Goal: Find contact information: Find contact information

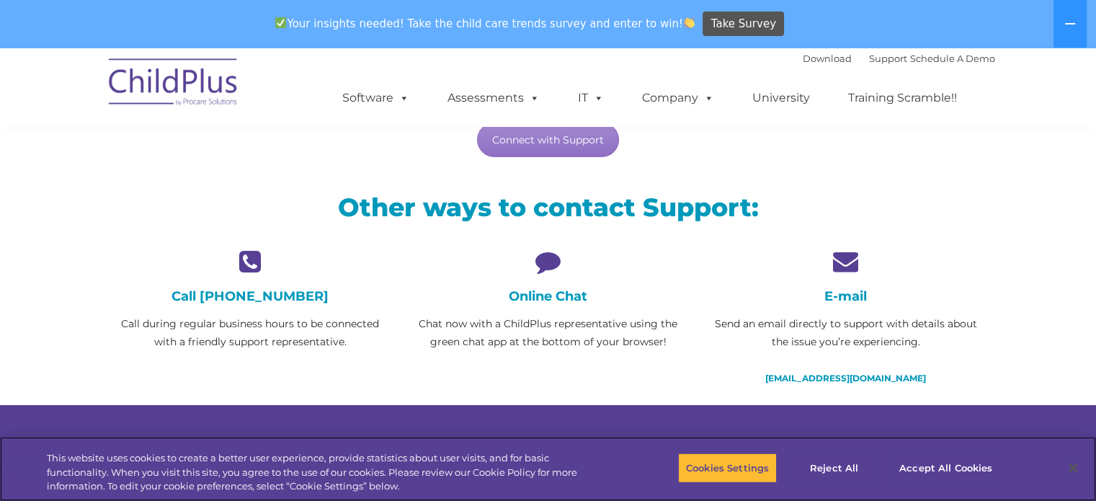
scroll to position [274, 0]
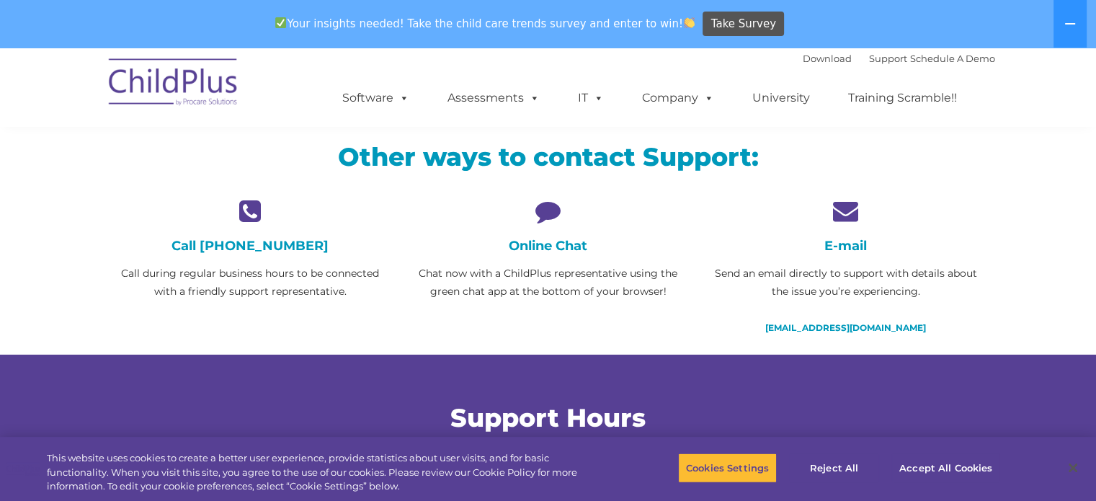
scroll to position [323, 0]
click at [548, 215] on icon at bounding box center [548, 210] width 276 height 25
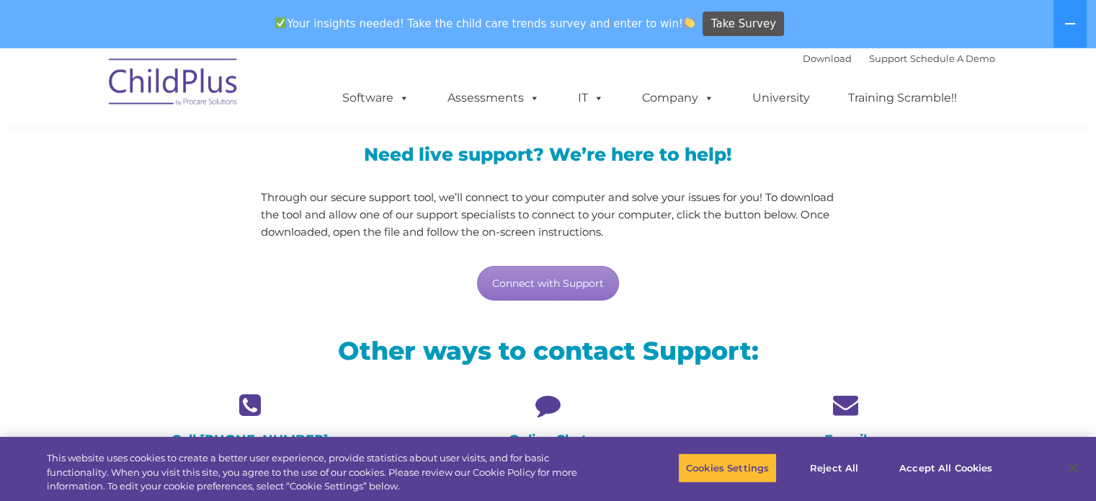
scroll to position [127, 0]
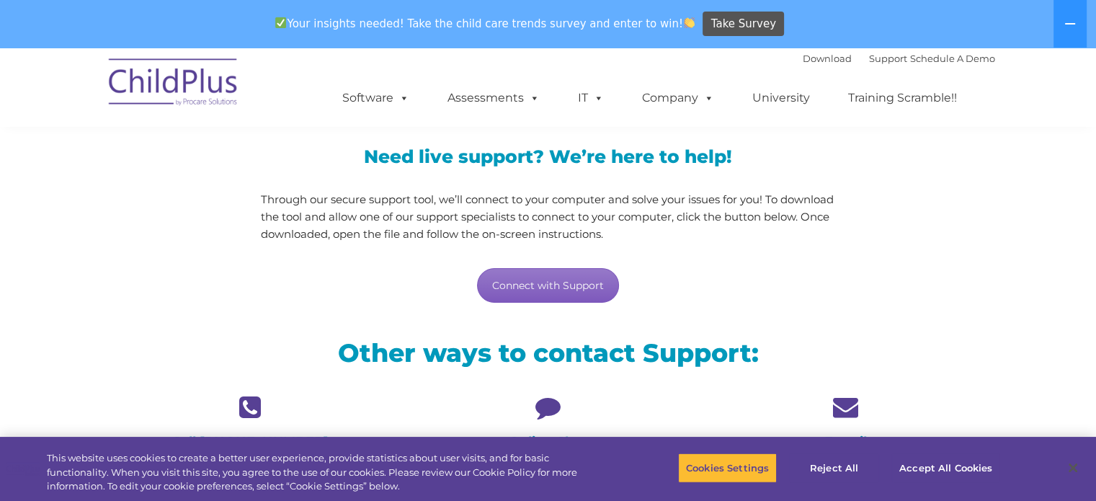
click at [566, 284] on link "Connect with Support" at bounding box center [548, 285] width 142 height 35
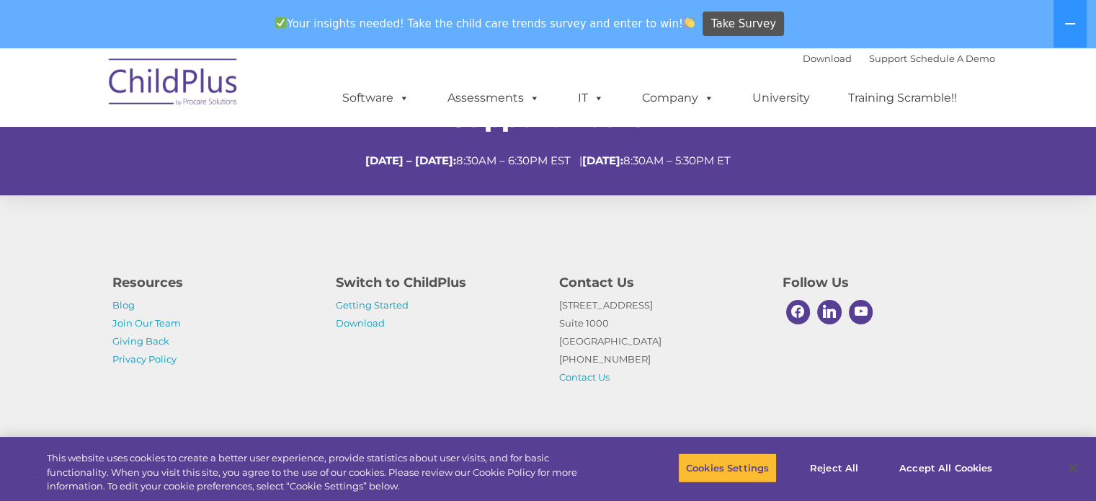
scroll to position [0, 0]
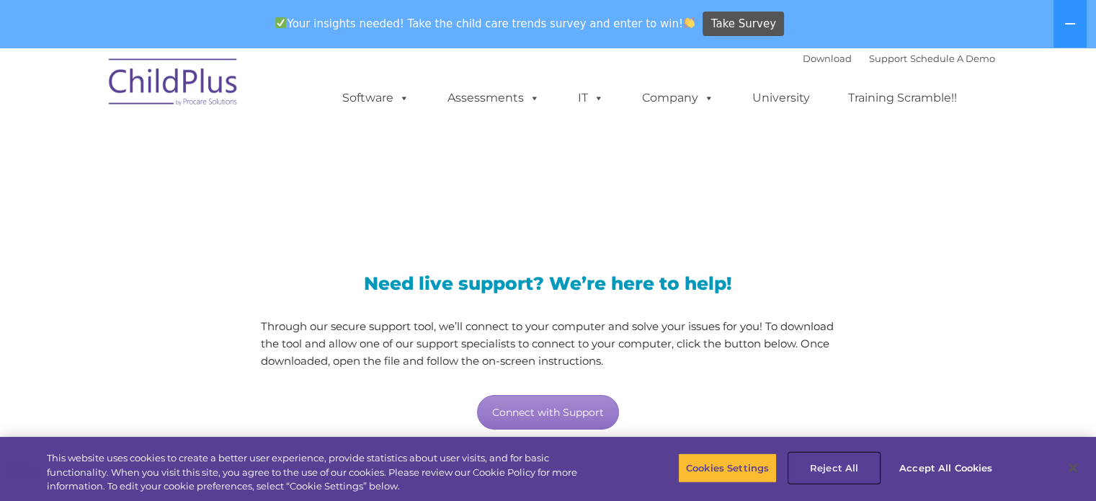
click at [821, 468] on button "Reject All" at bounding box center [834, 467] width 90 height 30
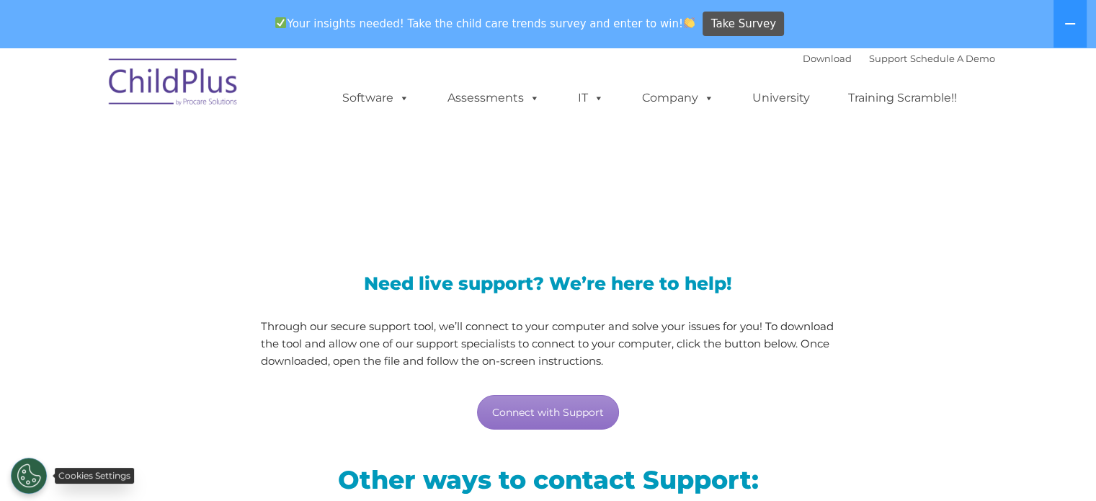
click at [33, 478] on button "Cookies Settings" at bounding box center [29, 475] width 36 height 36
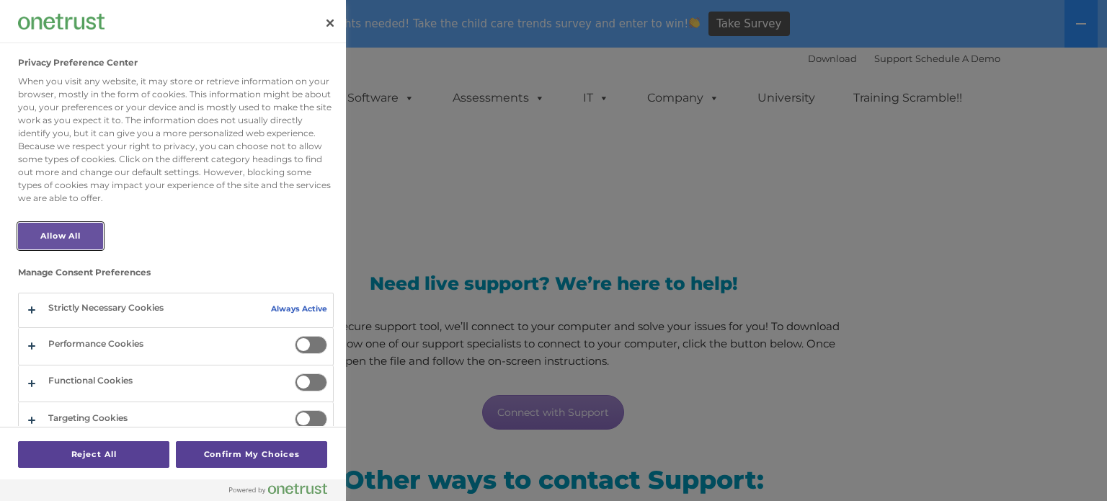
click at [40, 238] on button "Allow All" at bounding box center [60, 236] width 85 height 27
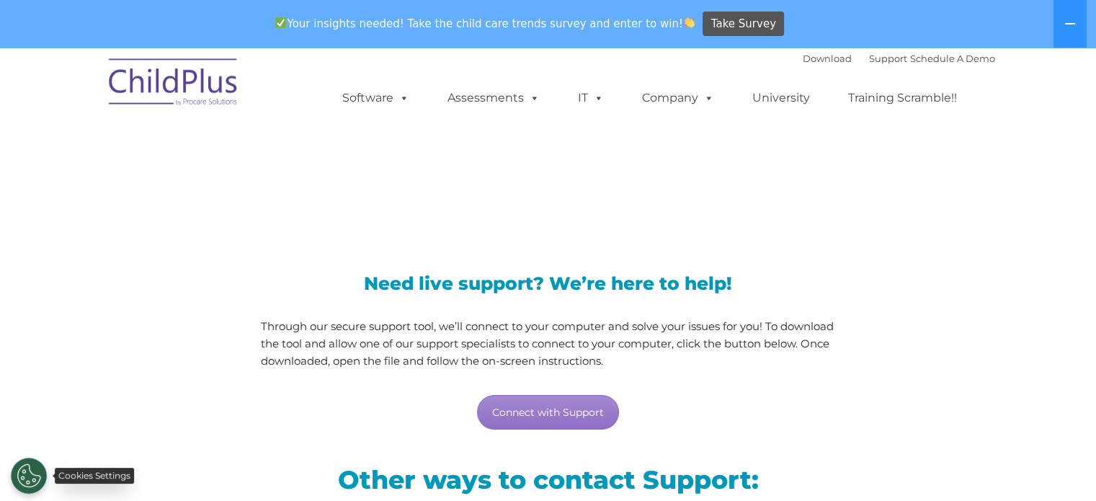
click at [35, 476] on button "Cookies Settings" at bounding box center [29, 475] width 36 height 36
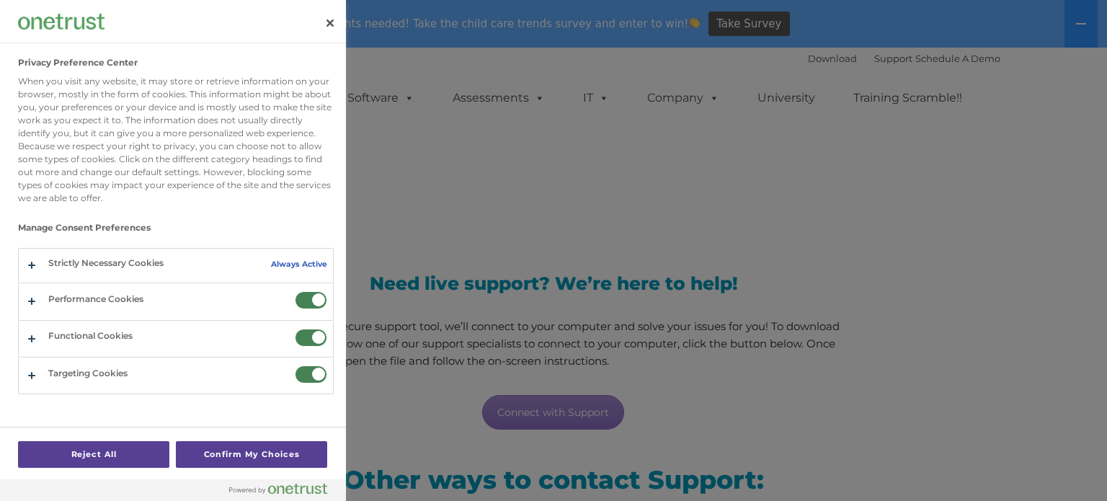
click at [466, 238] on div at bounding box center [553, 250] width 1107 height 501
click at [334, 19] on button "Close" at bounding box center [330, 23] width 32 height 32
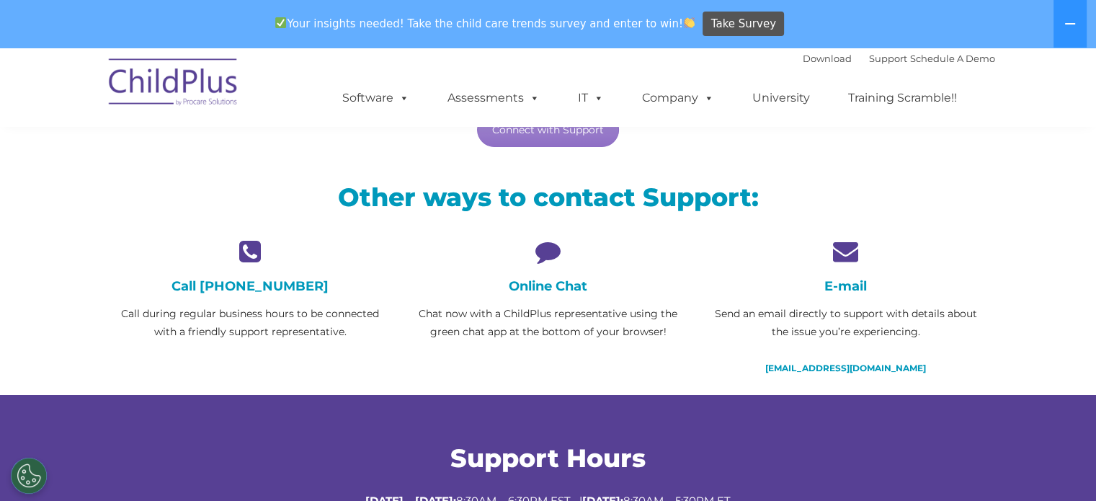
scroll to position [284, 0]
